Goal: Find specific page/section: Find specific page/section

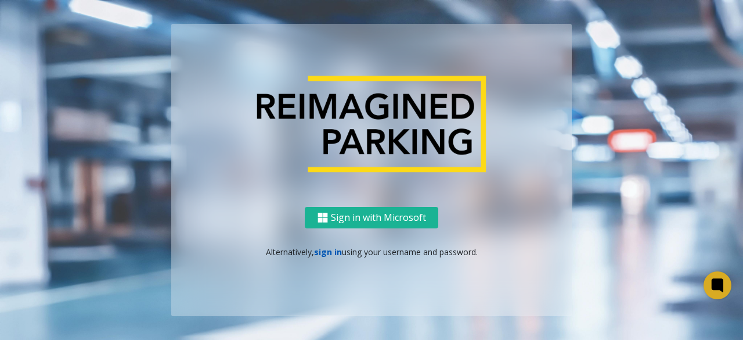
click at [326, 251] on link "sign in" at bounding box center [328, 251] width 28 height 11
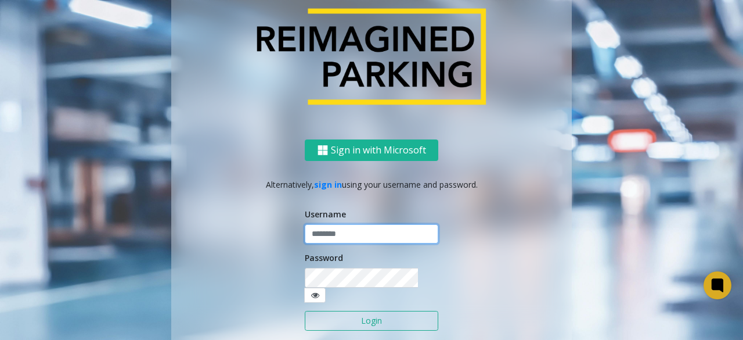
click at [322, 244] on input "text" at bounding box center [372, 234] width 134 height 20
paste input "******"
type input "******"
click at [362, 316] on button "Login" at bounding box center [372, 321] width 134 height 20
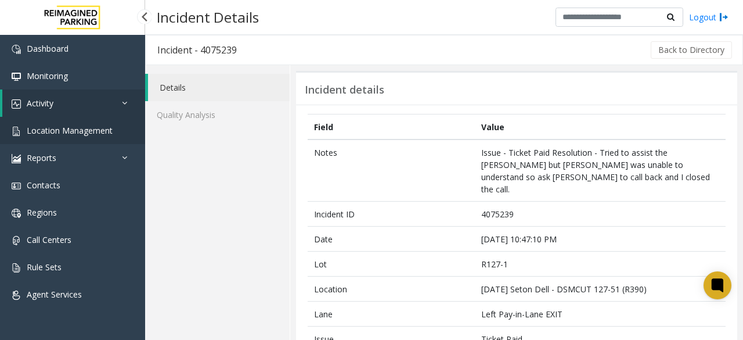
click at [89, 131] on span "Location Management" at bounding box center [70, 130] width 86 height 11
click at [80, 132] on span "Location Management" at bounding box center [70, 130] width 86 height 11
click at [59, 132] on app-root "Dashboard Monitoring Activity Daily Activity Lane Activity Agent Activity Quali…" at bounding box center [371, 170] width 743 height 340
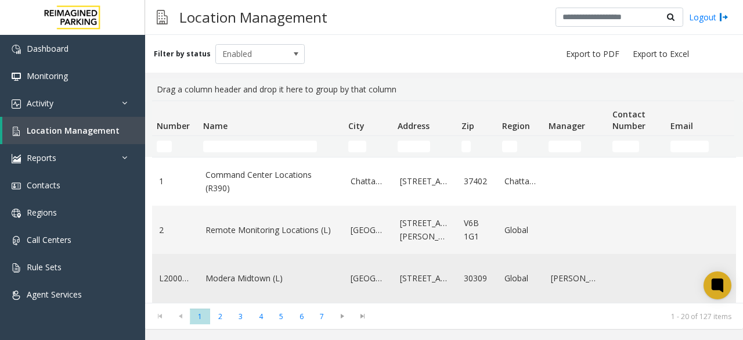
click at [231, 276] on link "Modera Midtown (L)" at bounding box center [270, 278] width 131 height 13
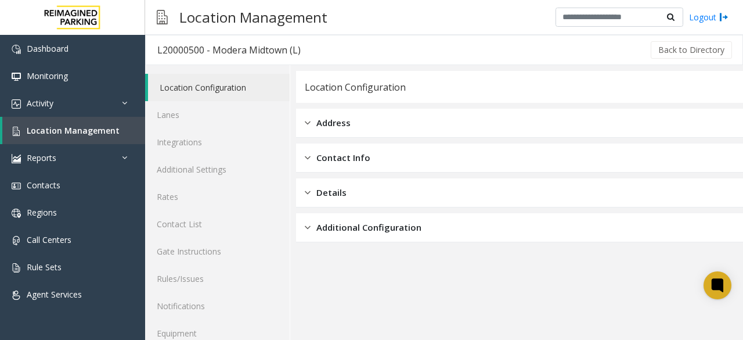
click at [313, 125] on div "Address" at bounding box center [328, 122] width 46 height 13
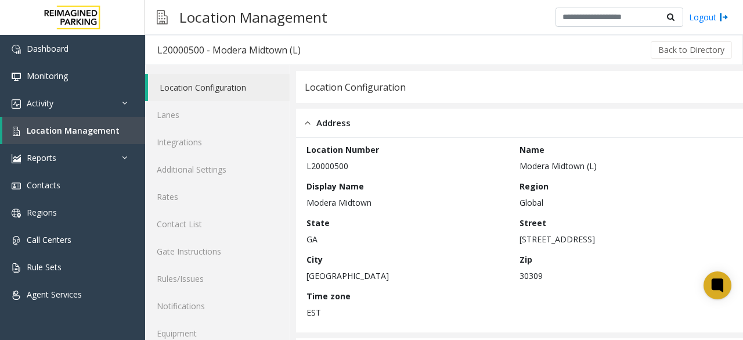
click at [306, 124] on img at bounding box center [308, 122] width 6 height 13
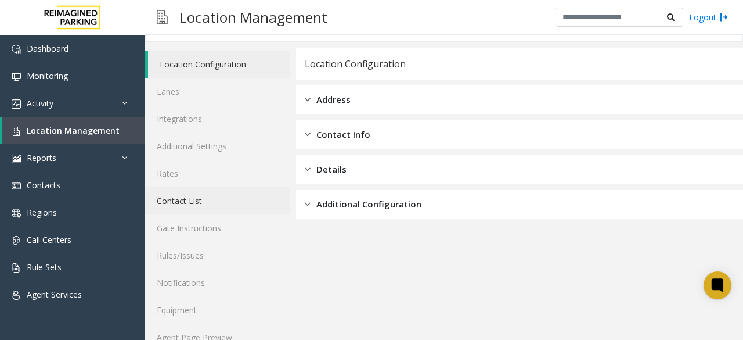
scroll to position [42, 0]
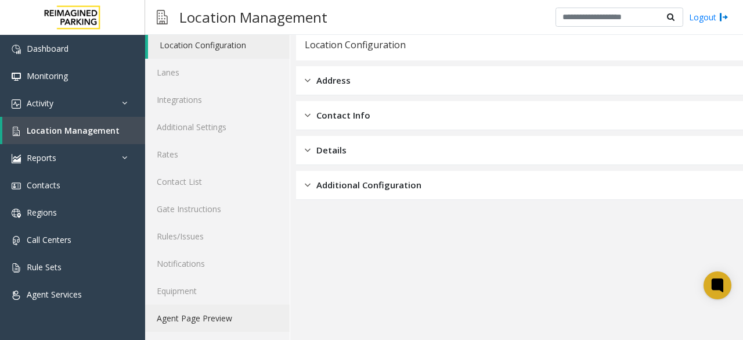
click at [195, 312] on link "Agent Page Preview" at bounding box center [217, 317] width 145 height 27
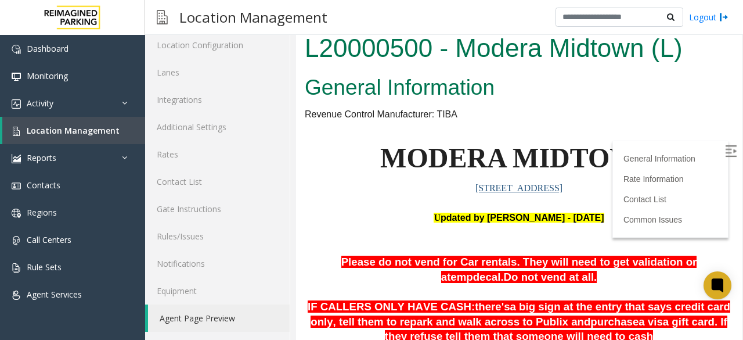
click at [725, 153] on img at bounding box center [731, 151] width 12 height 12
drag, startPoint x: 431, startPoint y: 218, endPoint x: 552, endPoint y: 204, distance: 122.2
click at [676, 204] on p at bounding box center [519, 203] width 428 height 15
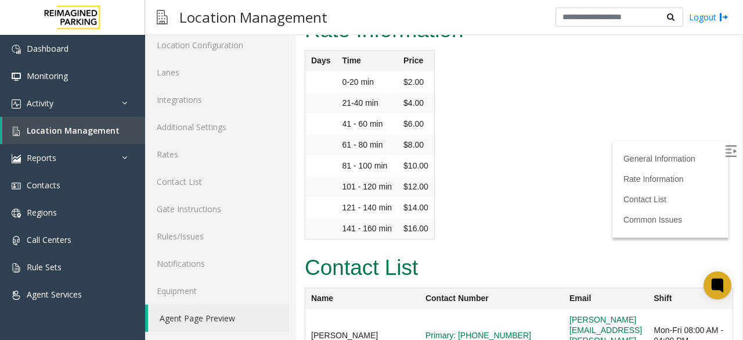
scroll to position [1179, 0]
